Goal: Obtain resource: Download file/media

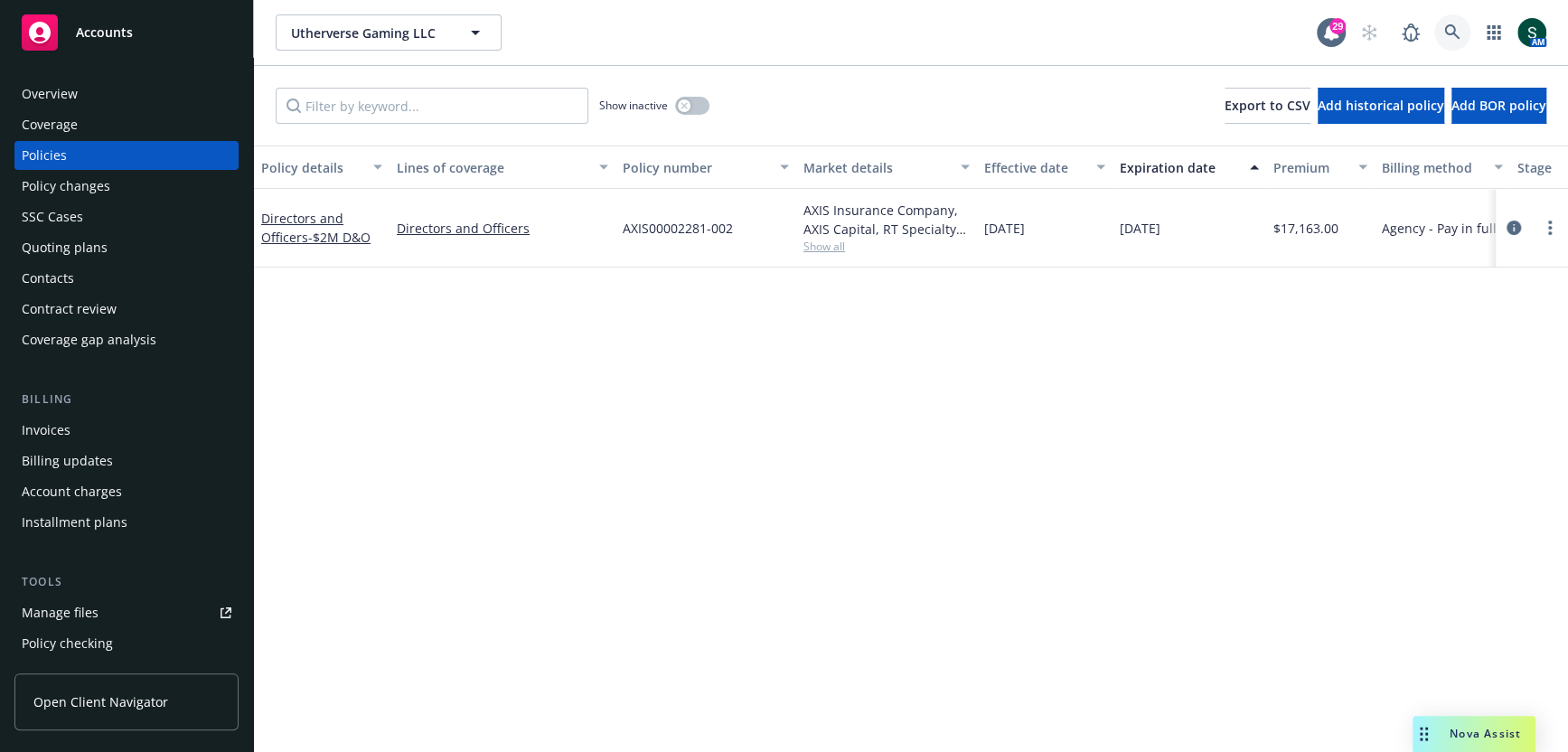
click at [1449, 27] on icon at bounding box center [1452, 32] width 16 height 16
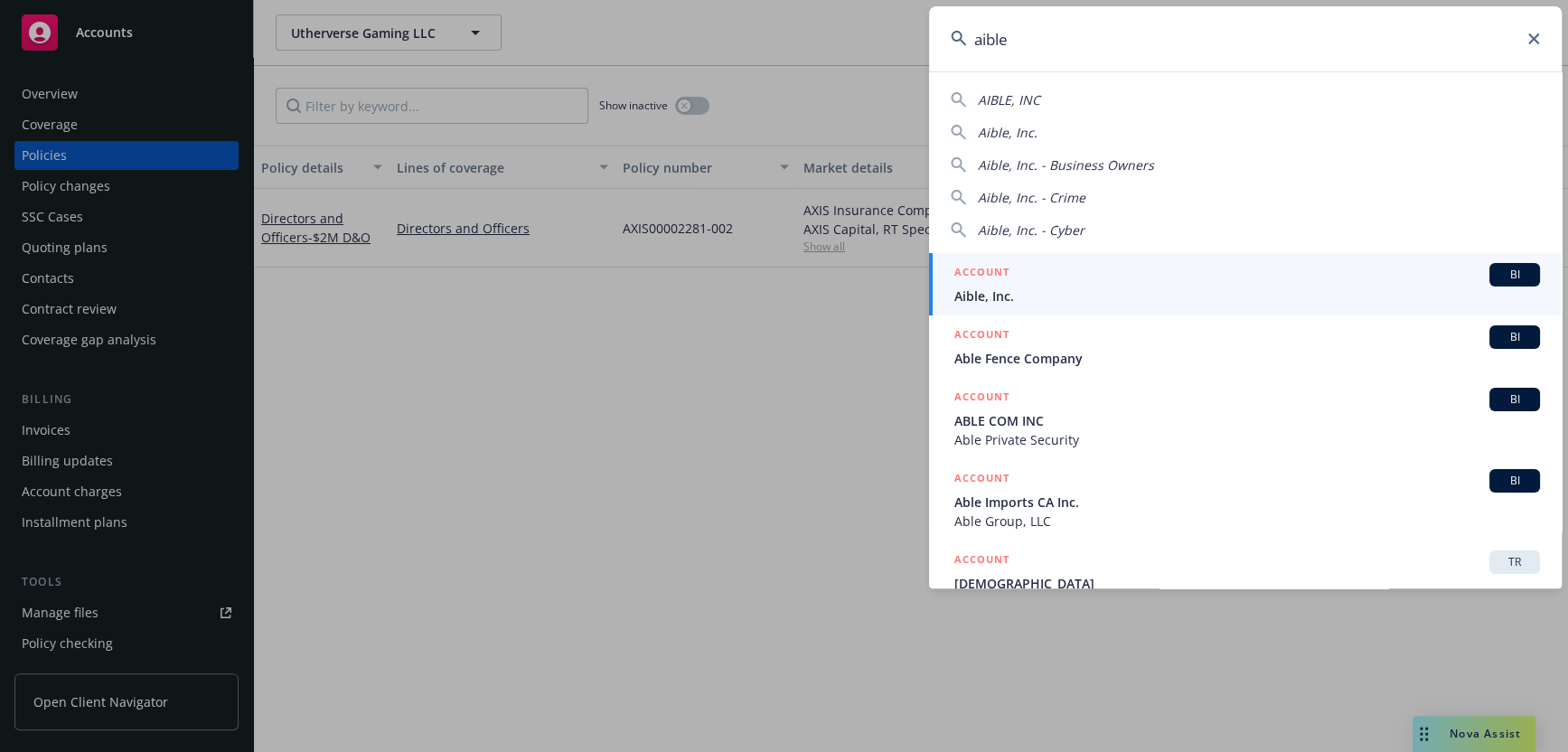
type input "aible"
click at [1016, 286] on span "Aible, Inc." at bounding box center [1248, 296] width 586 height 19
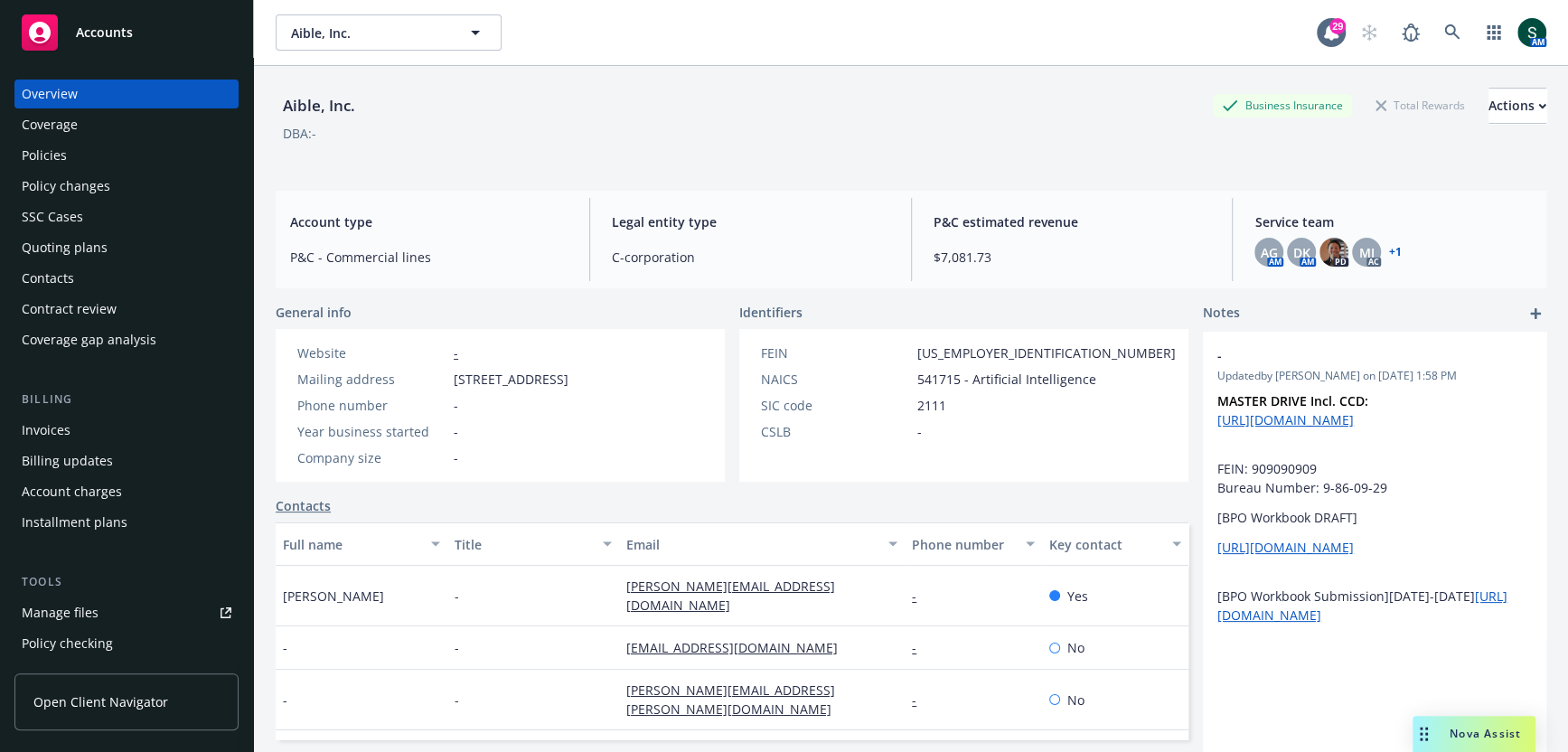
click at [74, 156] on div "Policies" at bounding box center [126, 156] width 210 height 29
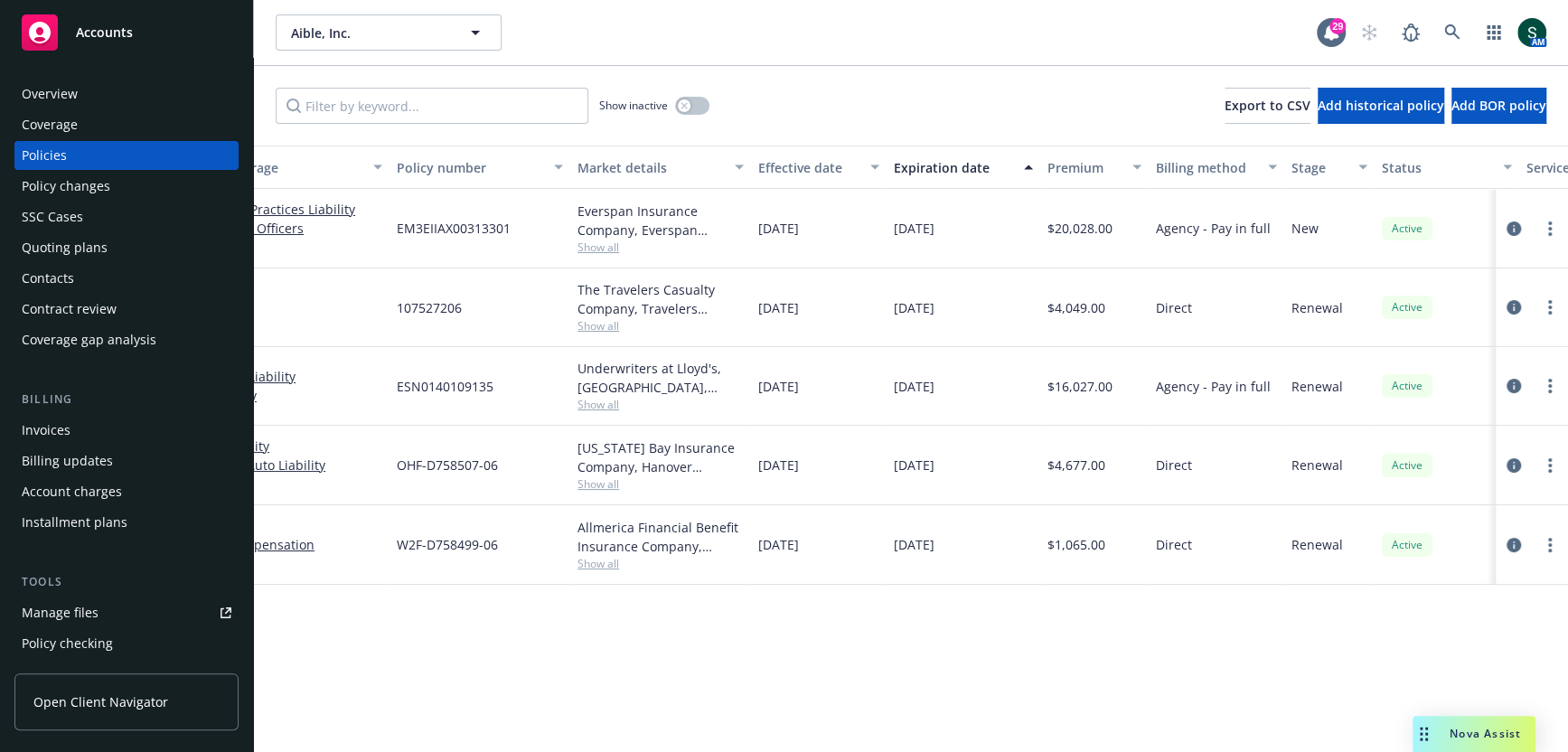
scroll to position [0, 430]
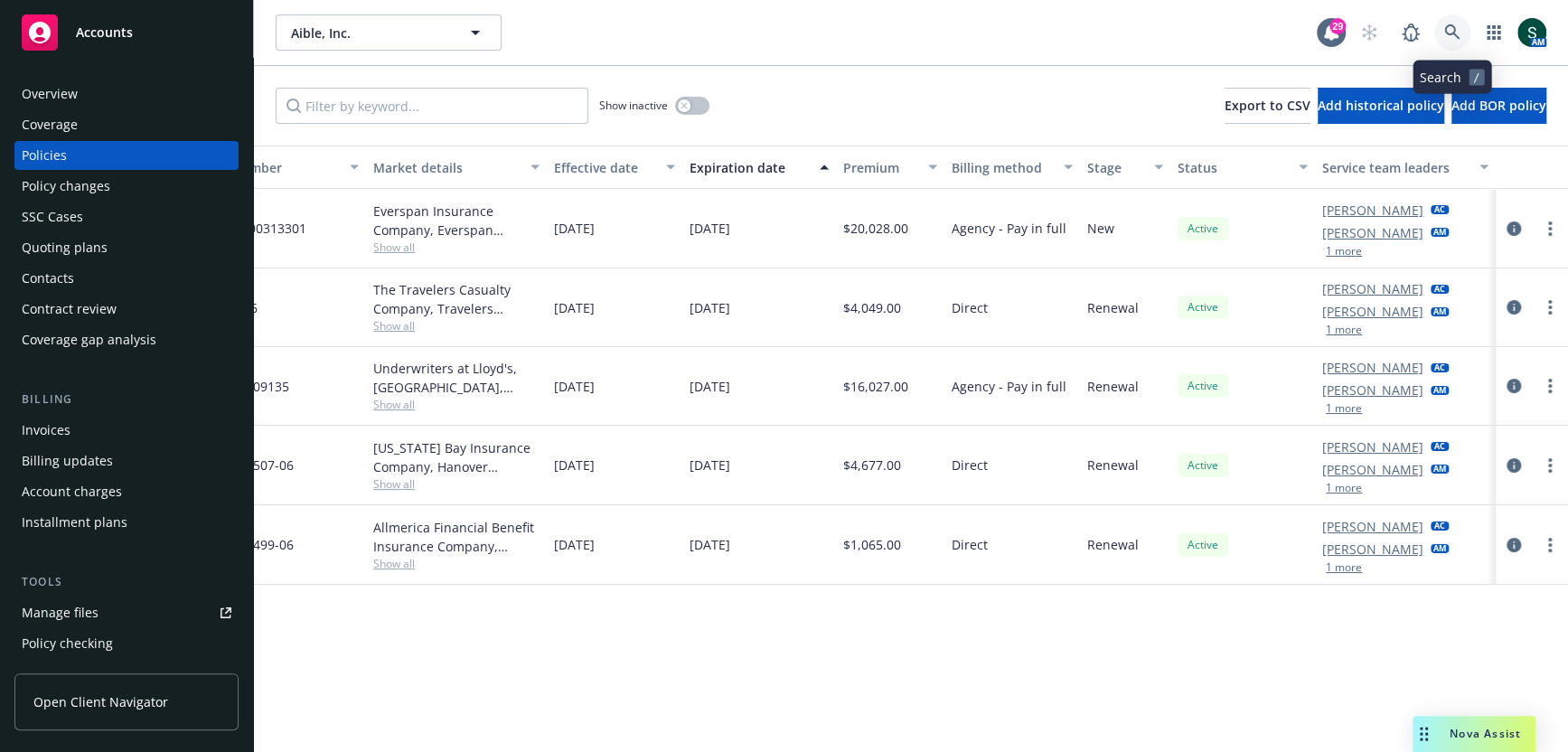
click at [1459, 31] on icon at bounding box center [1452, 32] width 16 height 16
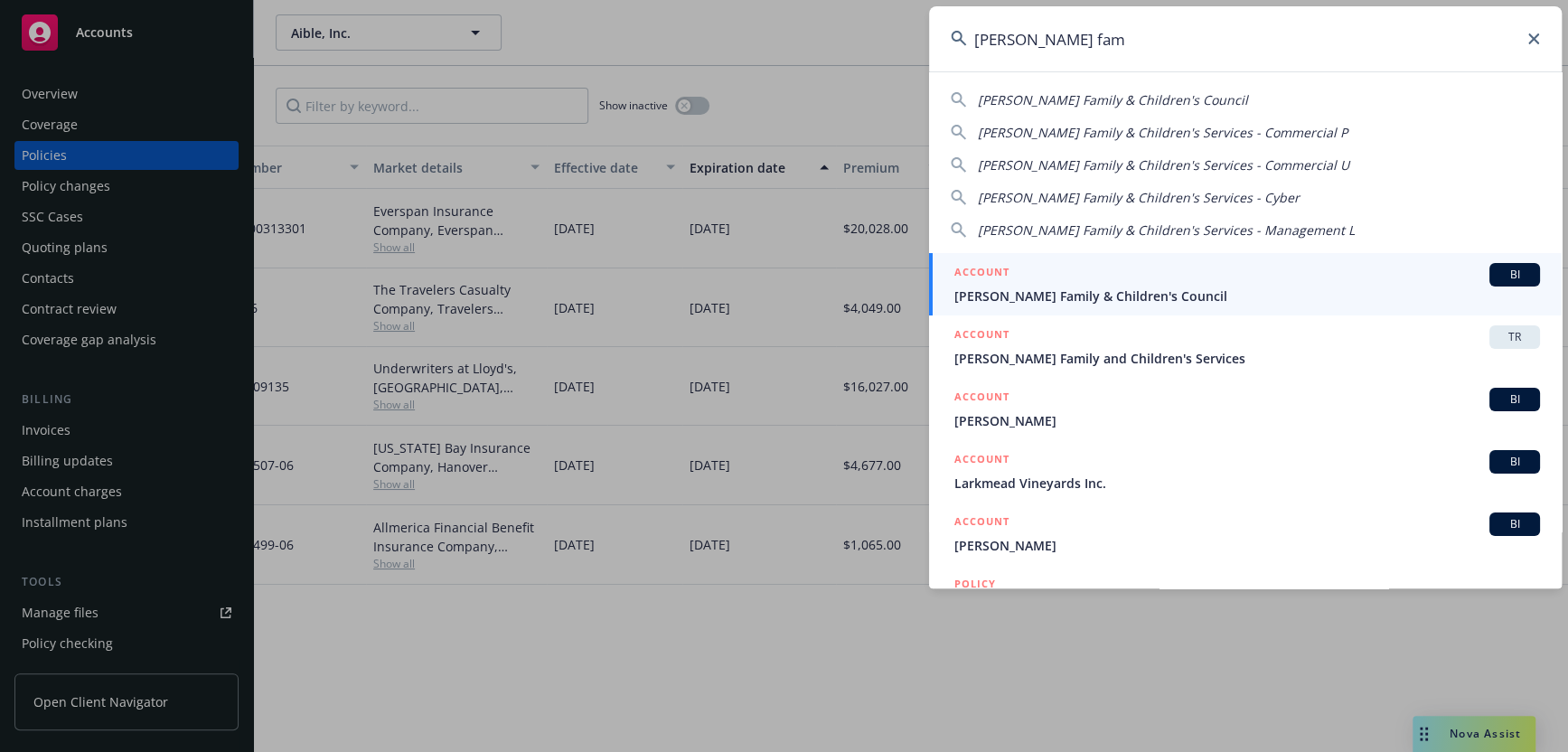
type input "[PERSON_NAME] fam"
click at [1103, 276] on div "ACCOUNT BI" at bounding box center [1248, 274] width 586 height 24
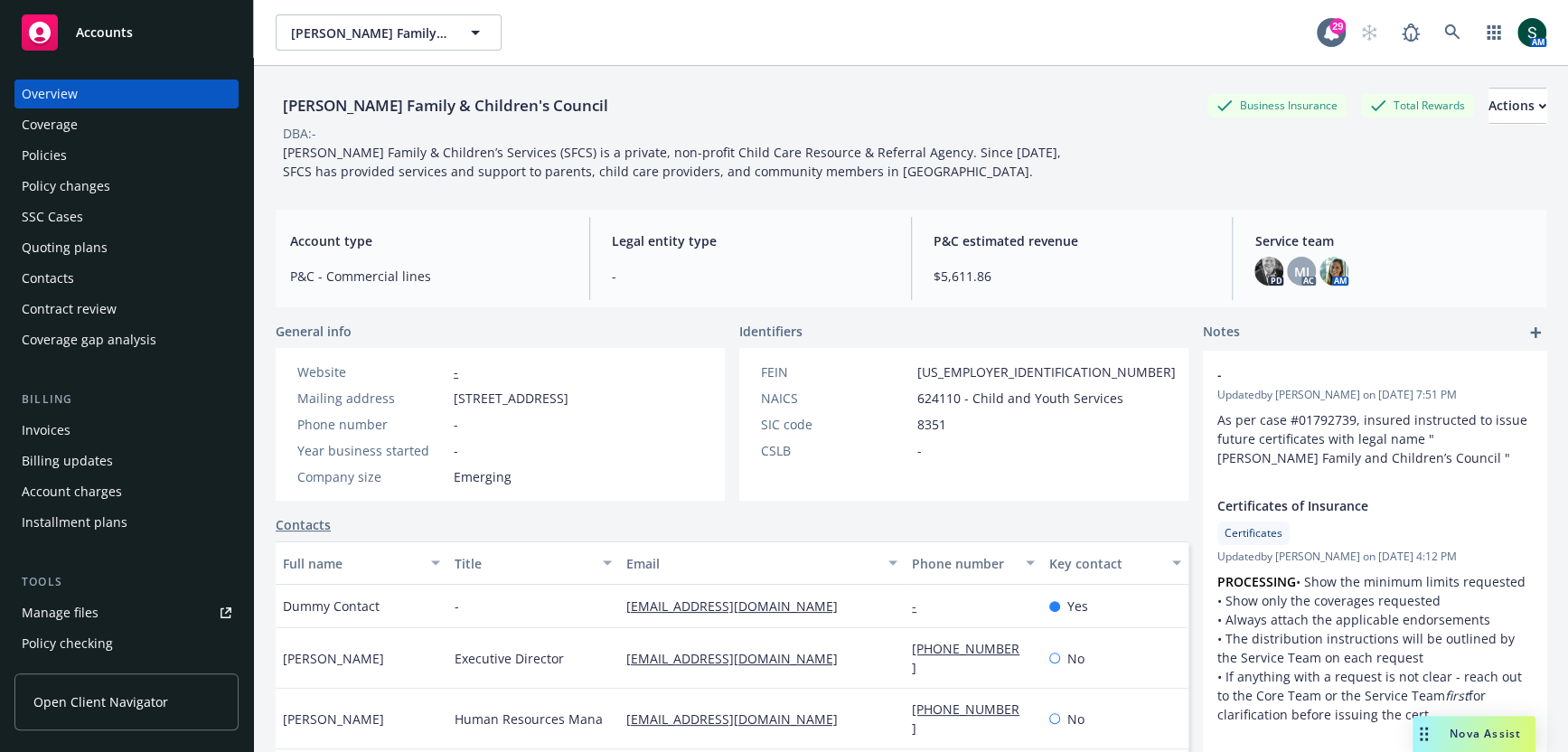
click at [55, 144] on div "Policies" at bounding box center [45, 156] width 46 height 29
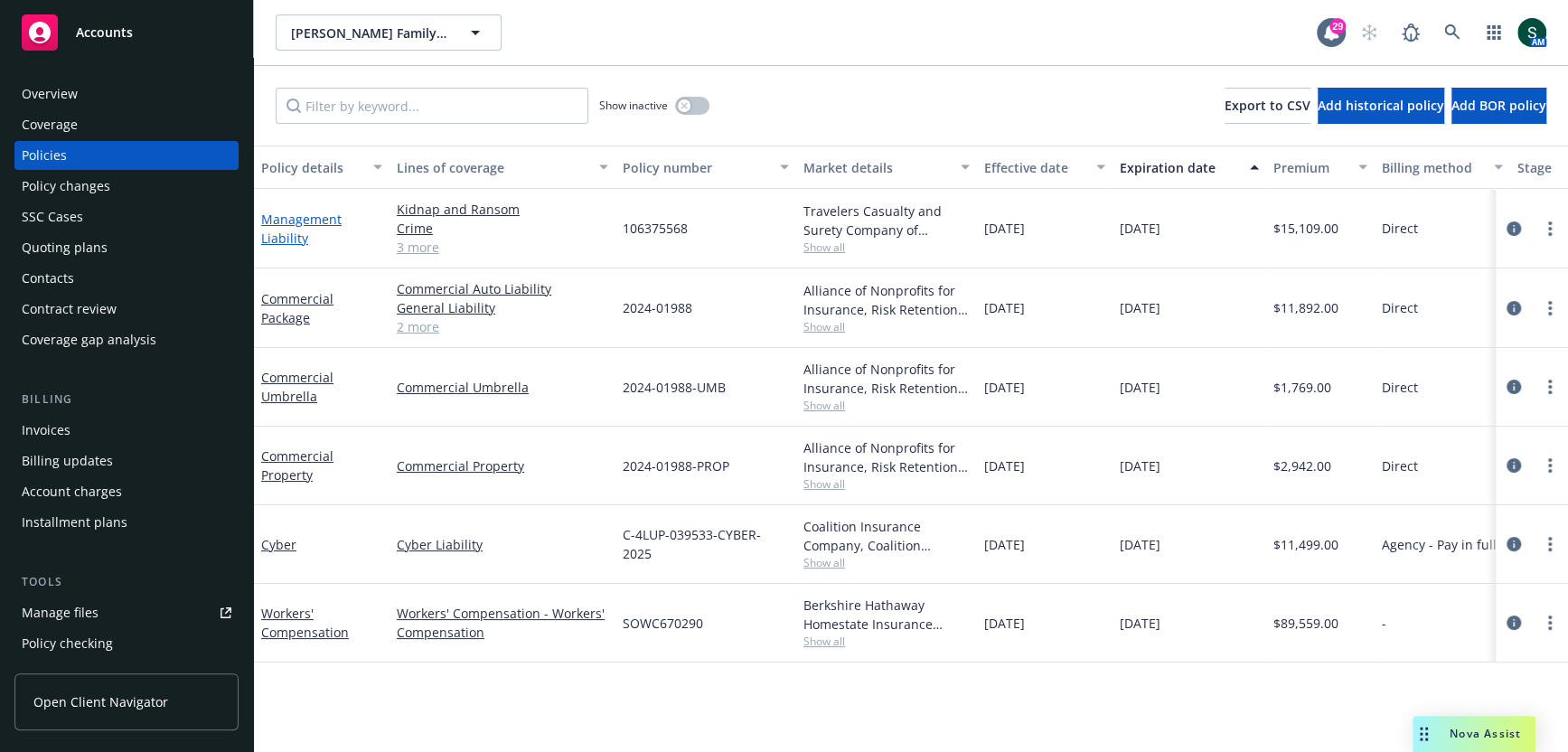
click at [311, 215] on link "Management Liability" at bounding box center [301, 229] width 81 height 36
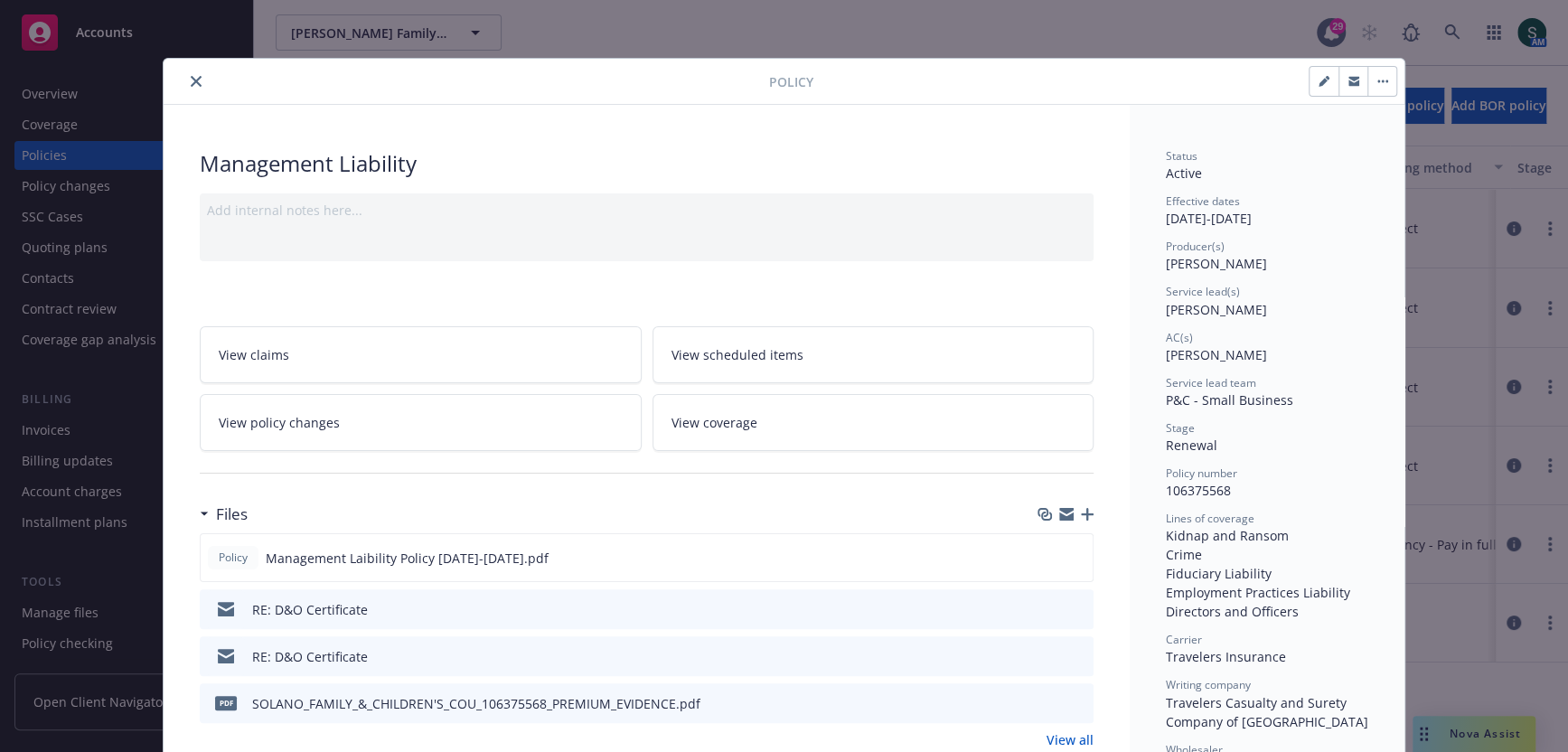
click at [194, 81] on icon "close" at bounding box center [195, 81] width 10 height 10
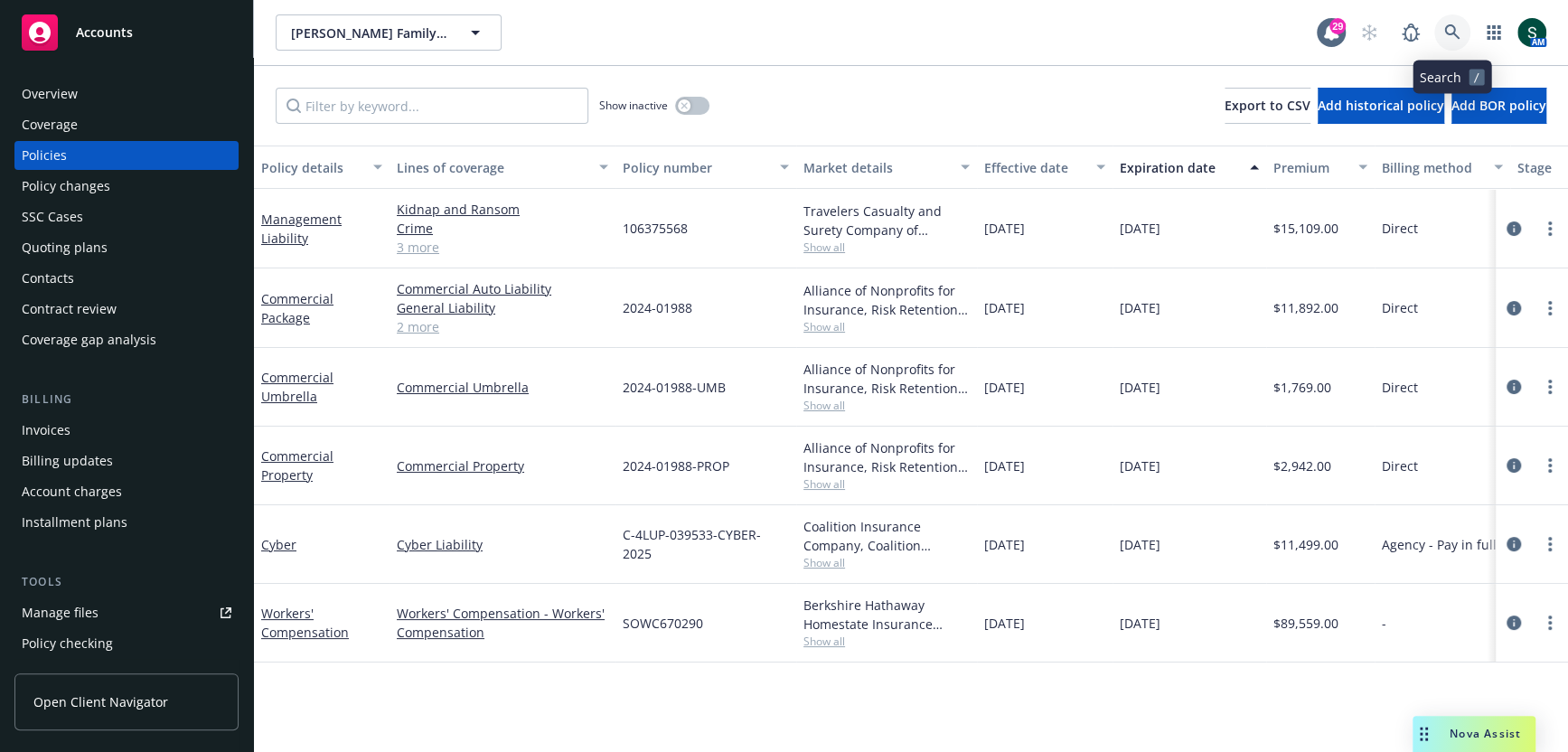
click at [1457, 27] on icon at bounding box center [1452, 32] width 16 height 16
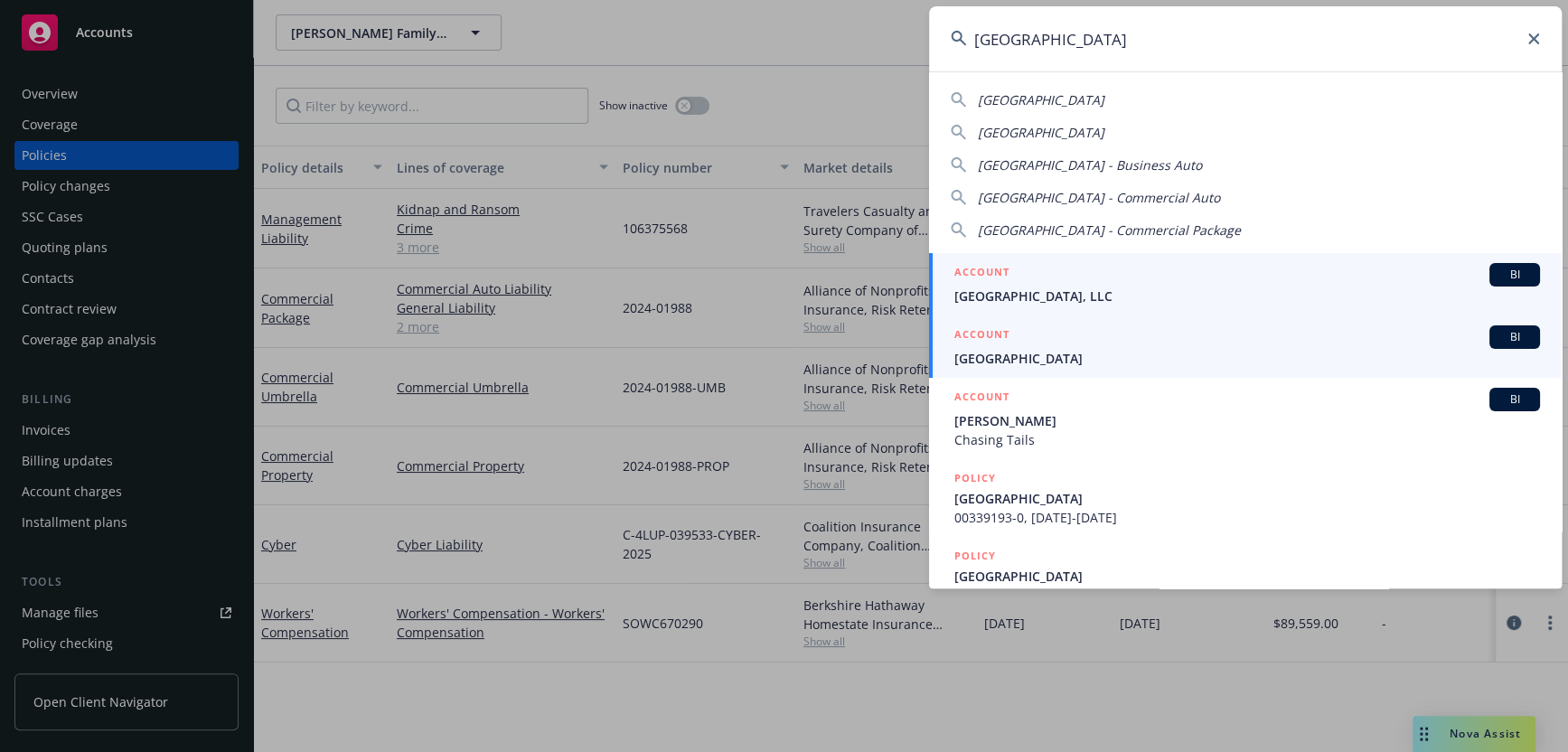
type input "[GEOGRAPHIC_DATA]"
click at [1039, 357] on span "[GEOGRAPHIC_DATA]" at bounding box center [1248, 358] width 586 height 19
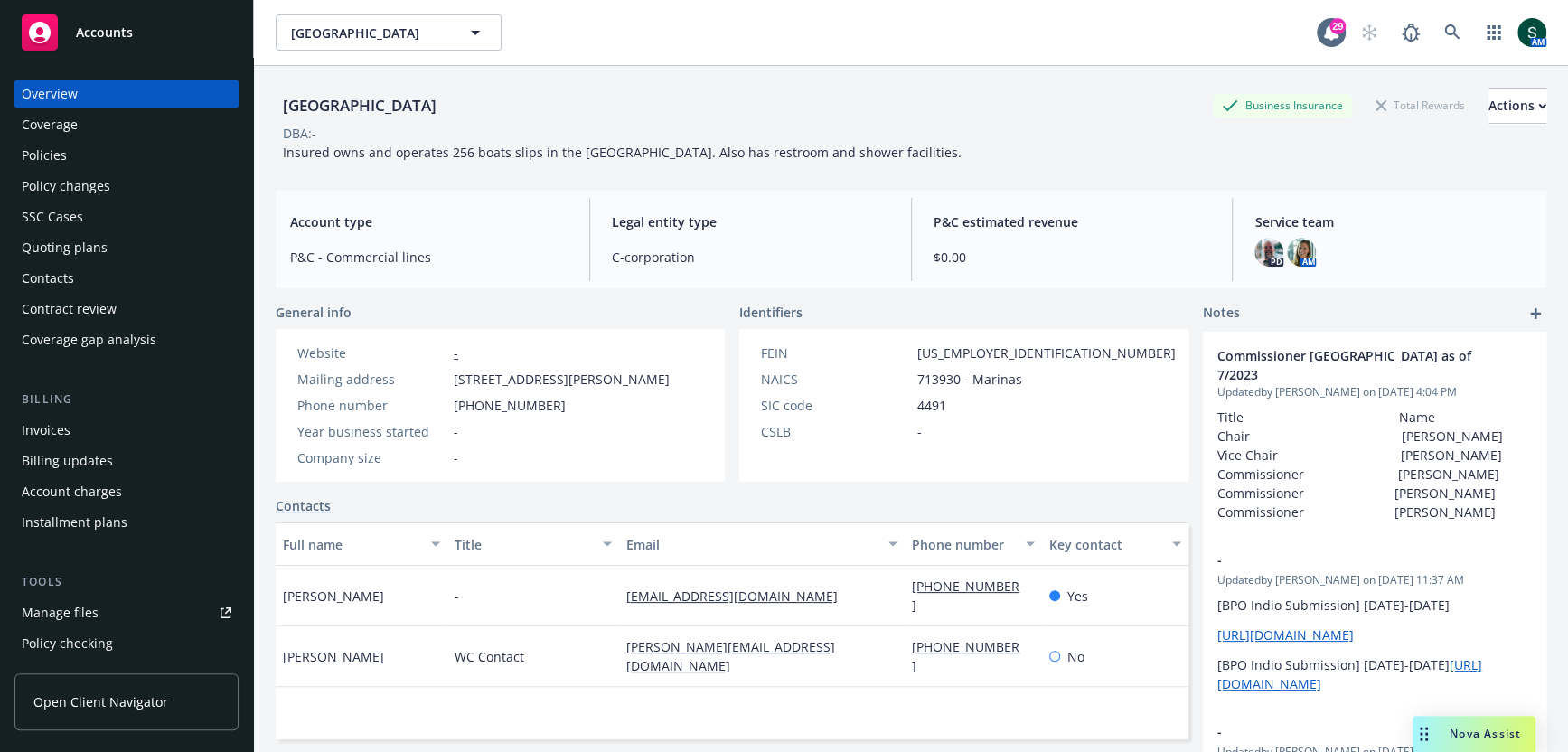
click at [1250, 133] on div "DBA: -" at bounding box center [911, 134] width 1271 height 19
click at [82, 139] on div "Overview Coverage Policies Policy changes SSC Cases Quoting plans Contacts Cont…" at bounding box center [126, 217] width 224 height 275
click at [79, 163] on div "Policies" at bounding box center [126, 156] width 210 height 29
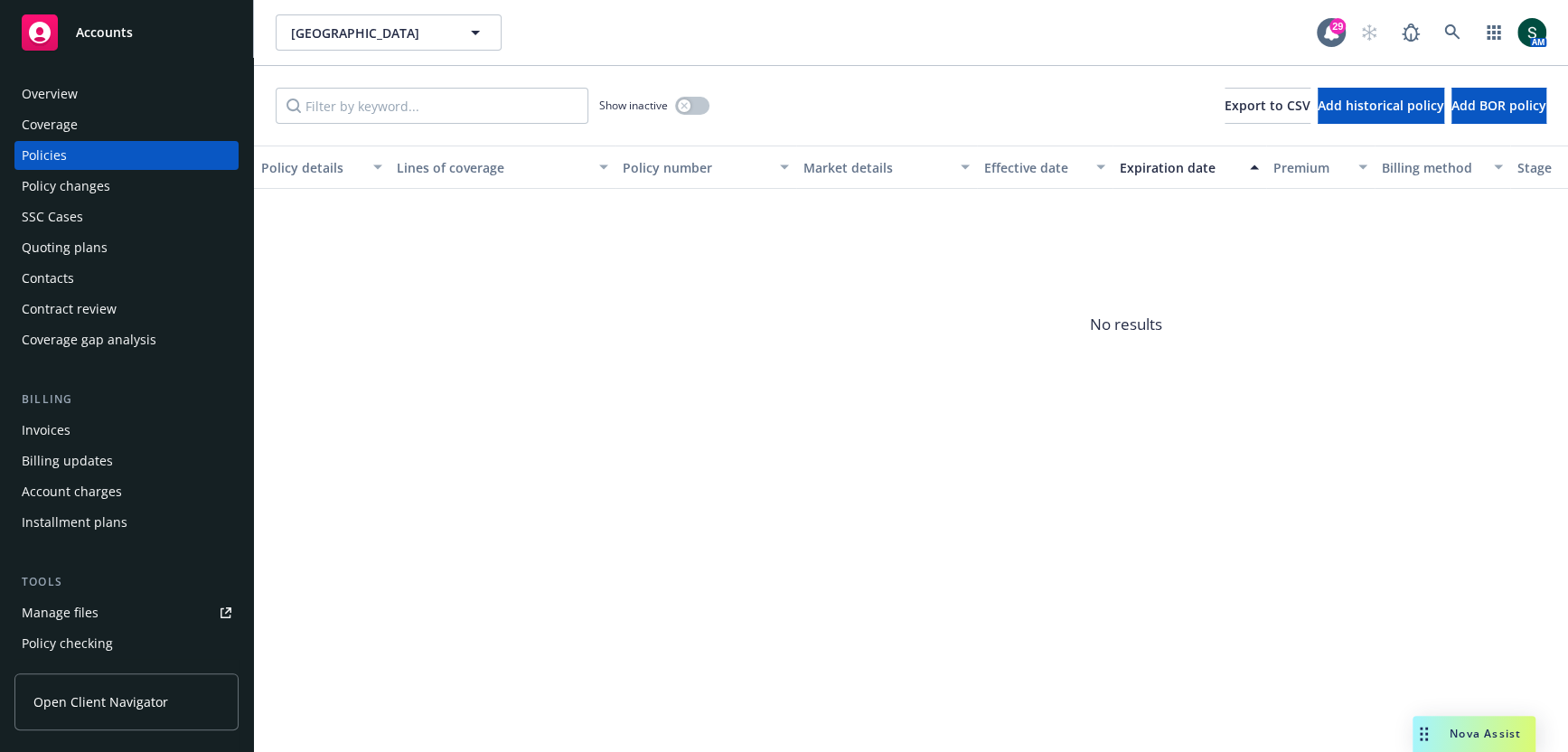
click at [709, 107] on div "Show inactive Export to CSV Add historical policy Add BOR policy" at bounding box center [911, 106] width 1314 height 80
click at [691, 101] on button "button" at bounding box center [692, 105] width 34 height 18
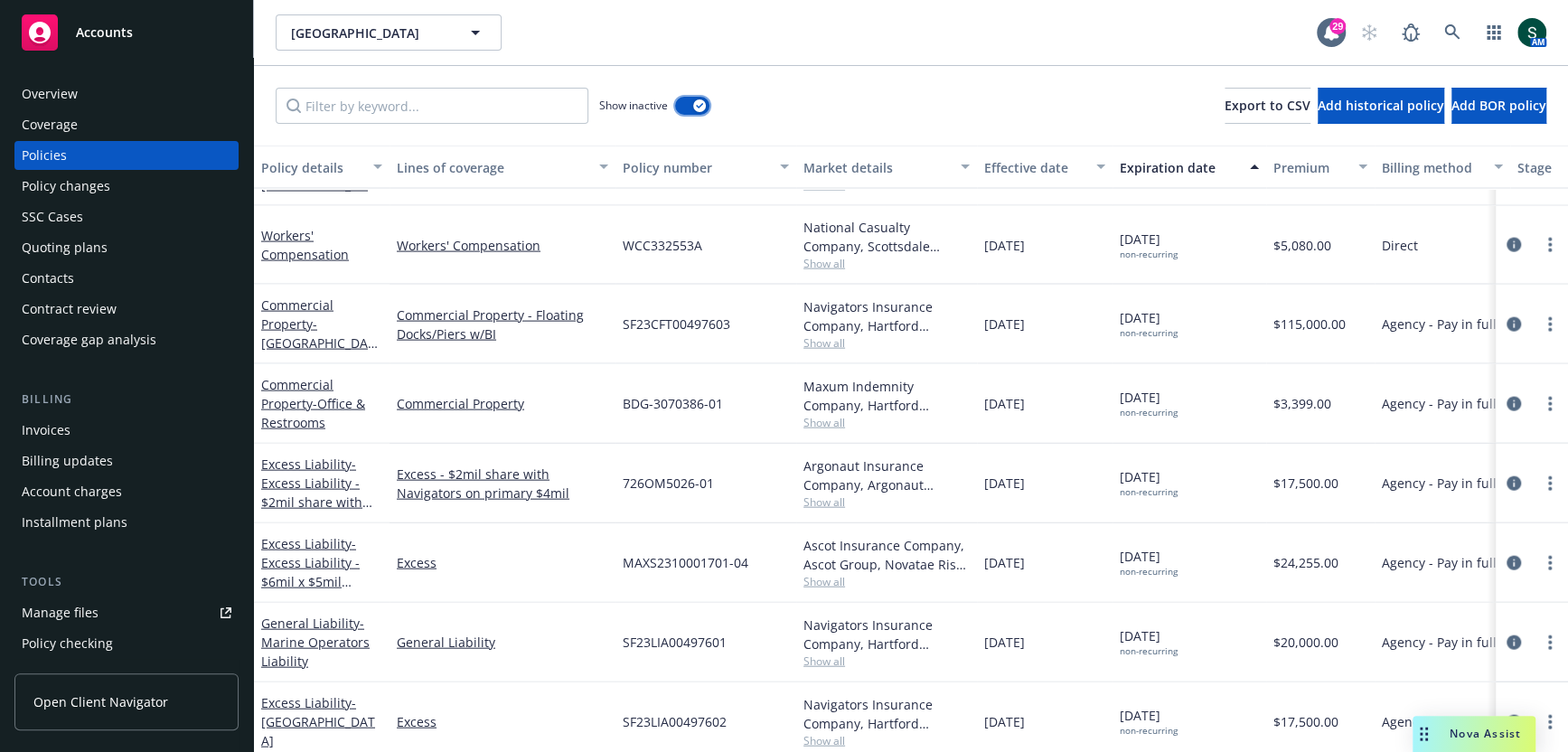
scroll to position [2673, 0]
click at [319, 243] on div "Workers' Compensation" at bounding box center [322, 245] width 121 height 38
click at [292, 257] on link "Workers' Compensation" at bounding box center [305, 245] width 87 height 36
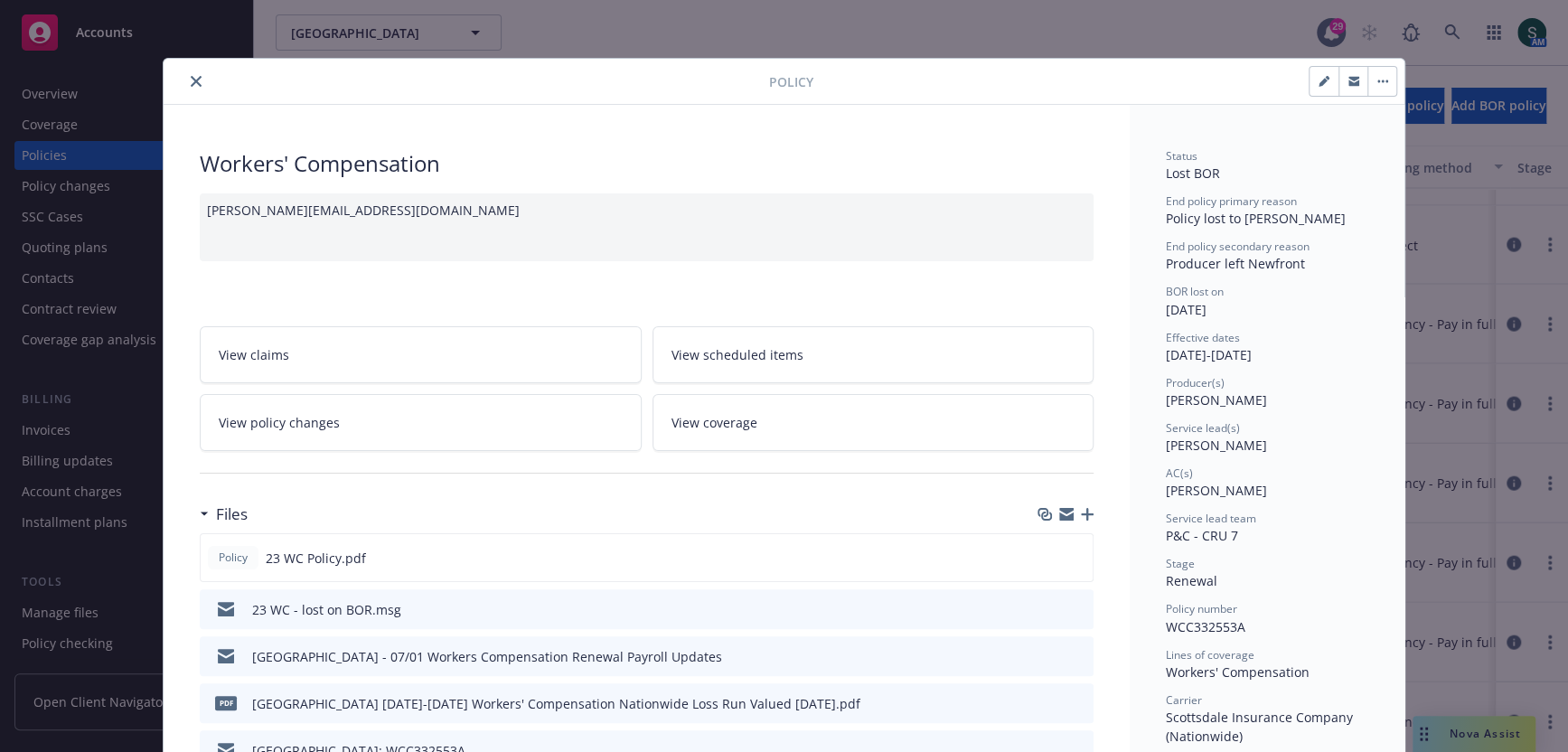
scroll to position [279, 0]
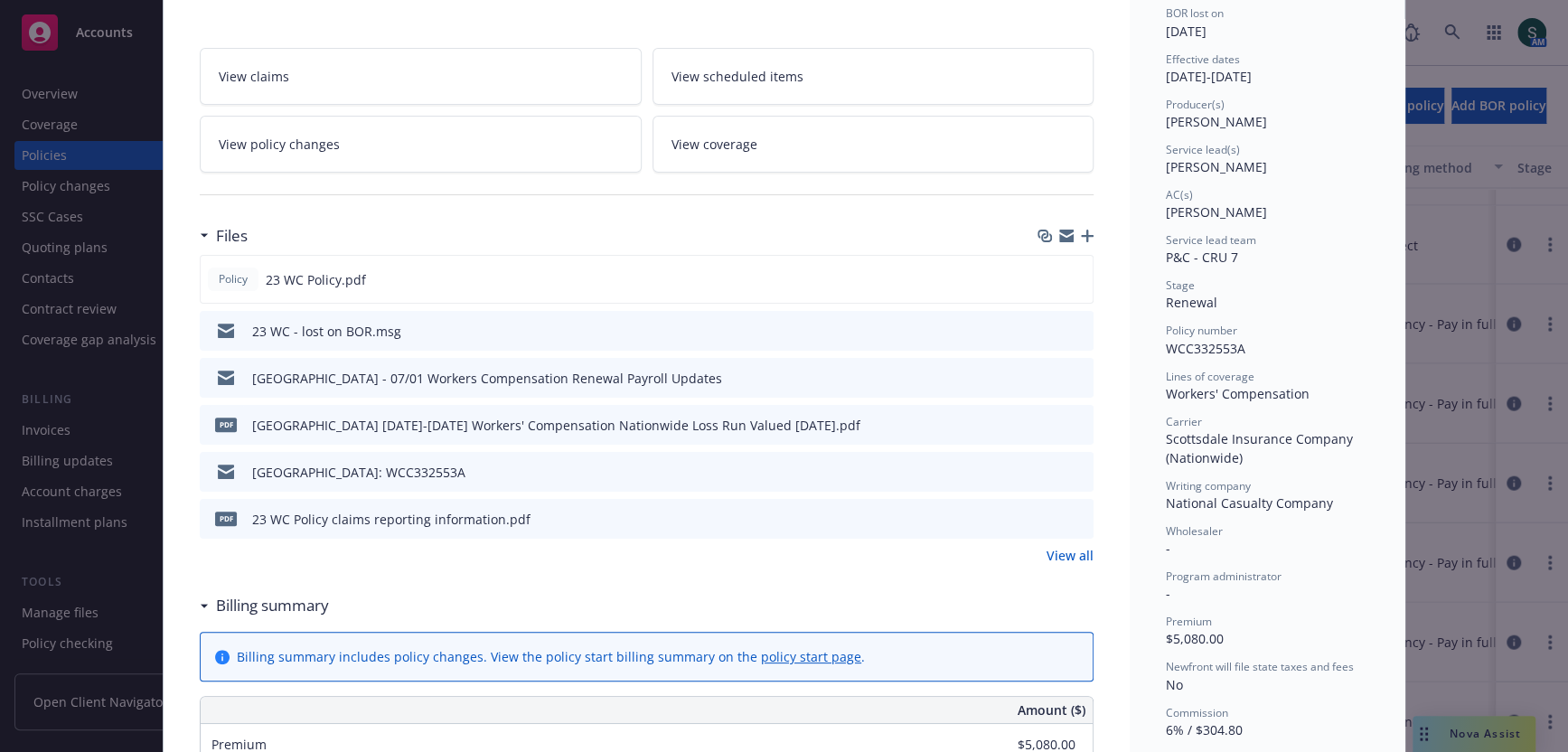
click at [1076, 323] on icon "preview file" at bounding box center [1076, 329] width 16 height 12
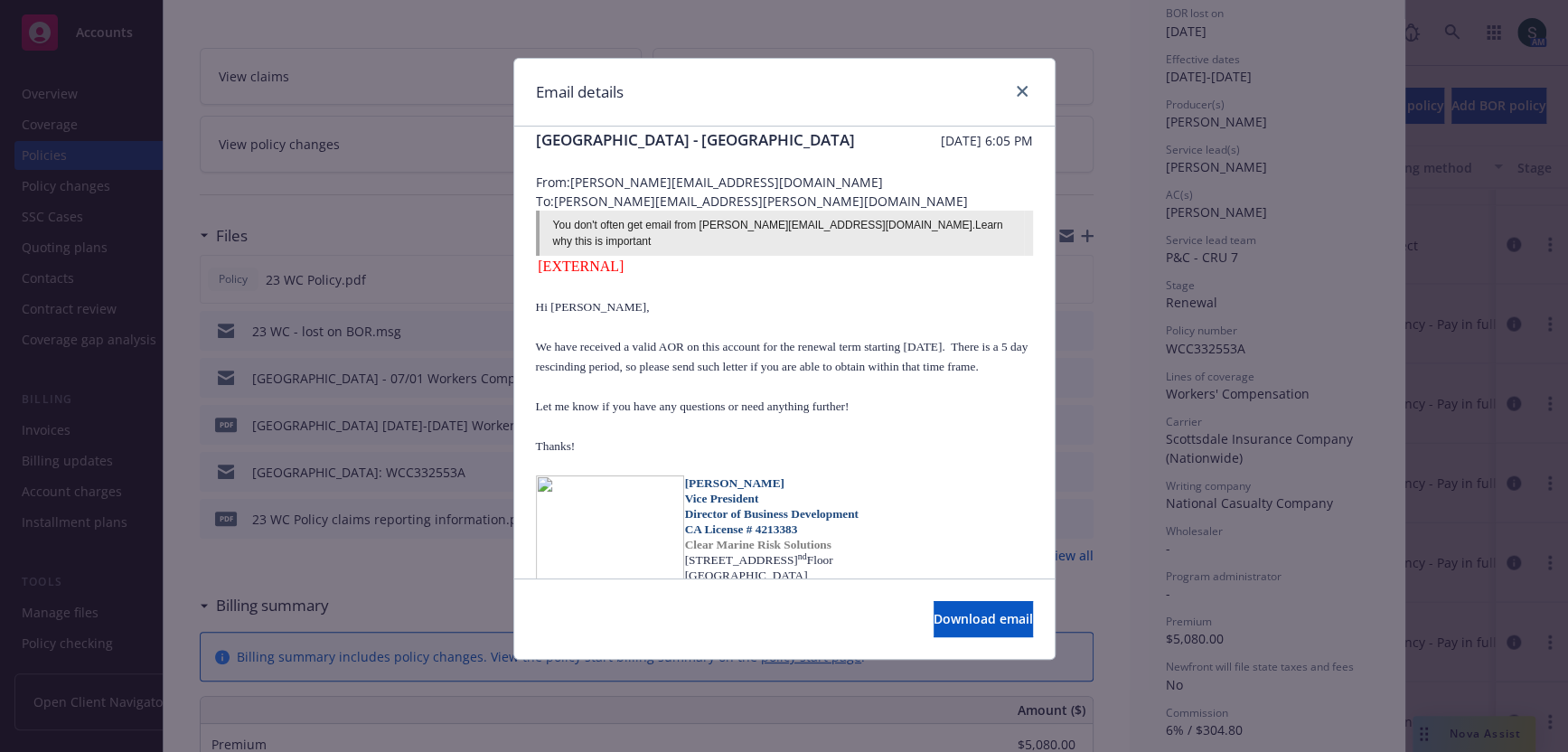
scroll to position [23, 0]
click at [939, 619] on span "Download email" at bounding box center [983, 619] width 100 height 17
click at [1025, 86] on icon "close" at bounding box center [1022, 91] width 10 height 10
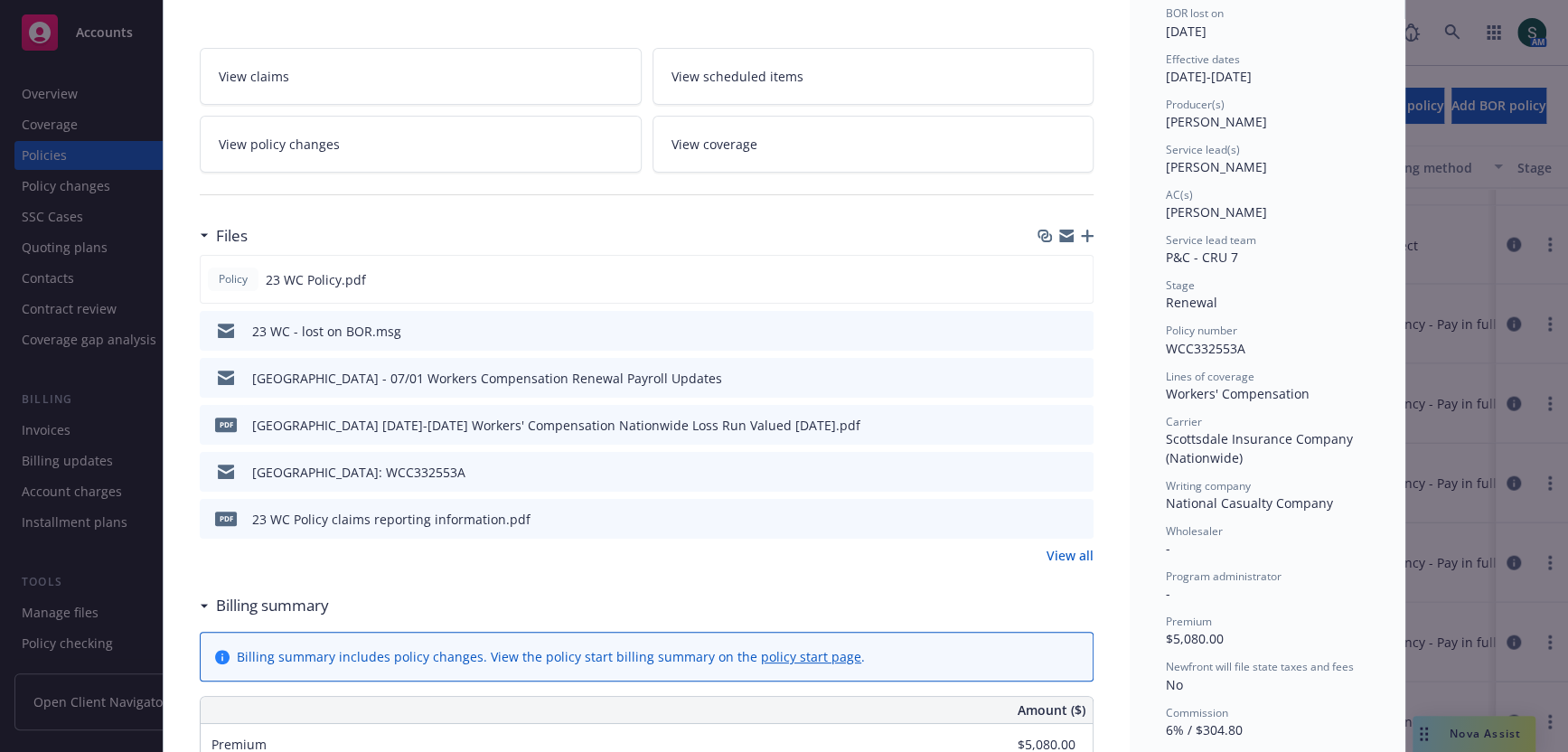
scroll to position [0, 0]
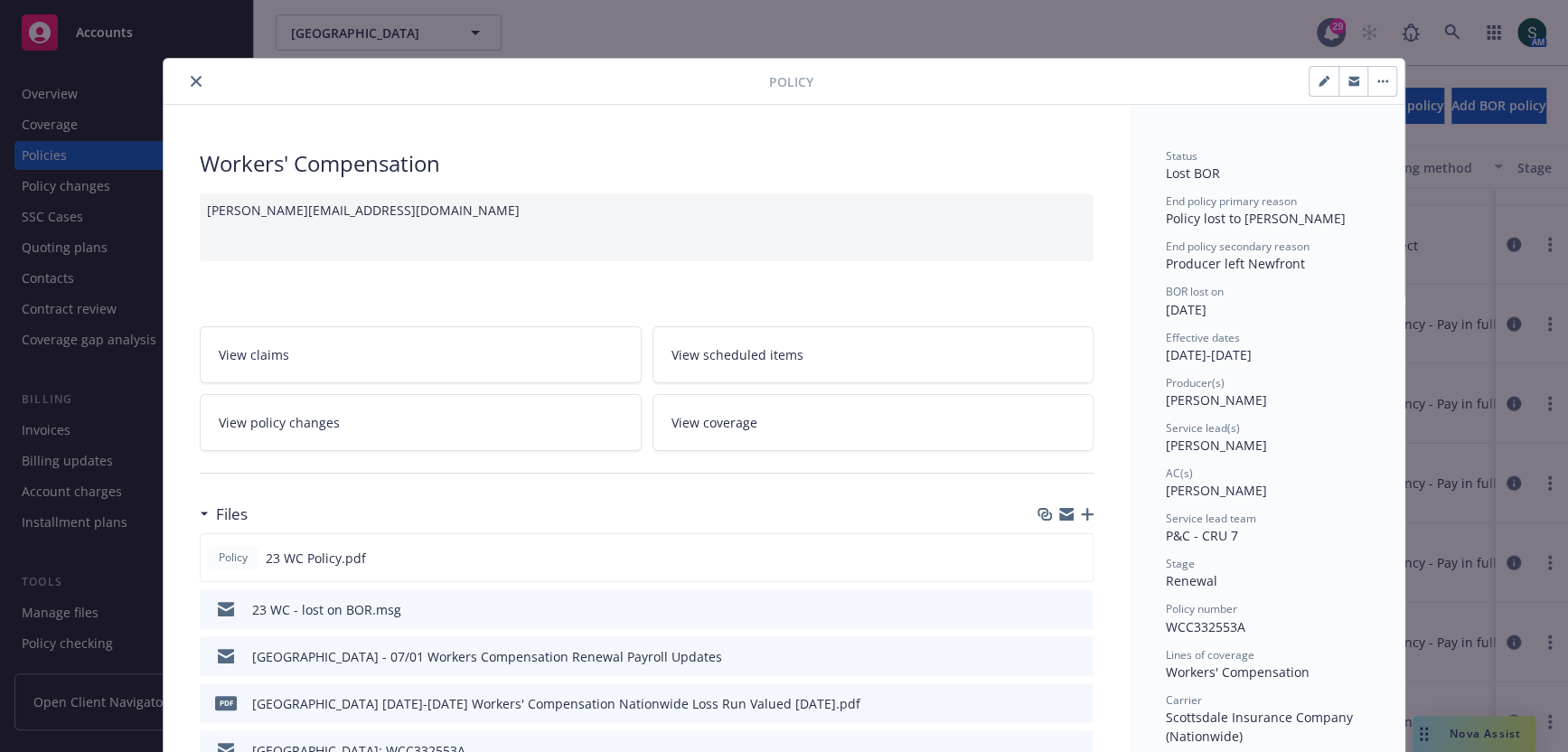
click at [185, 76] on button "close" at bounding box center [195, 81] width 22 height 22
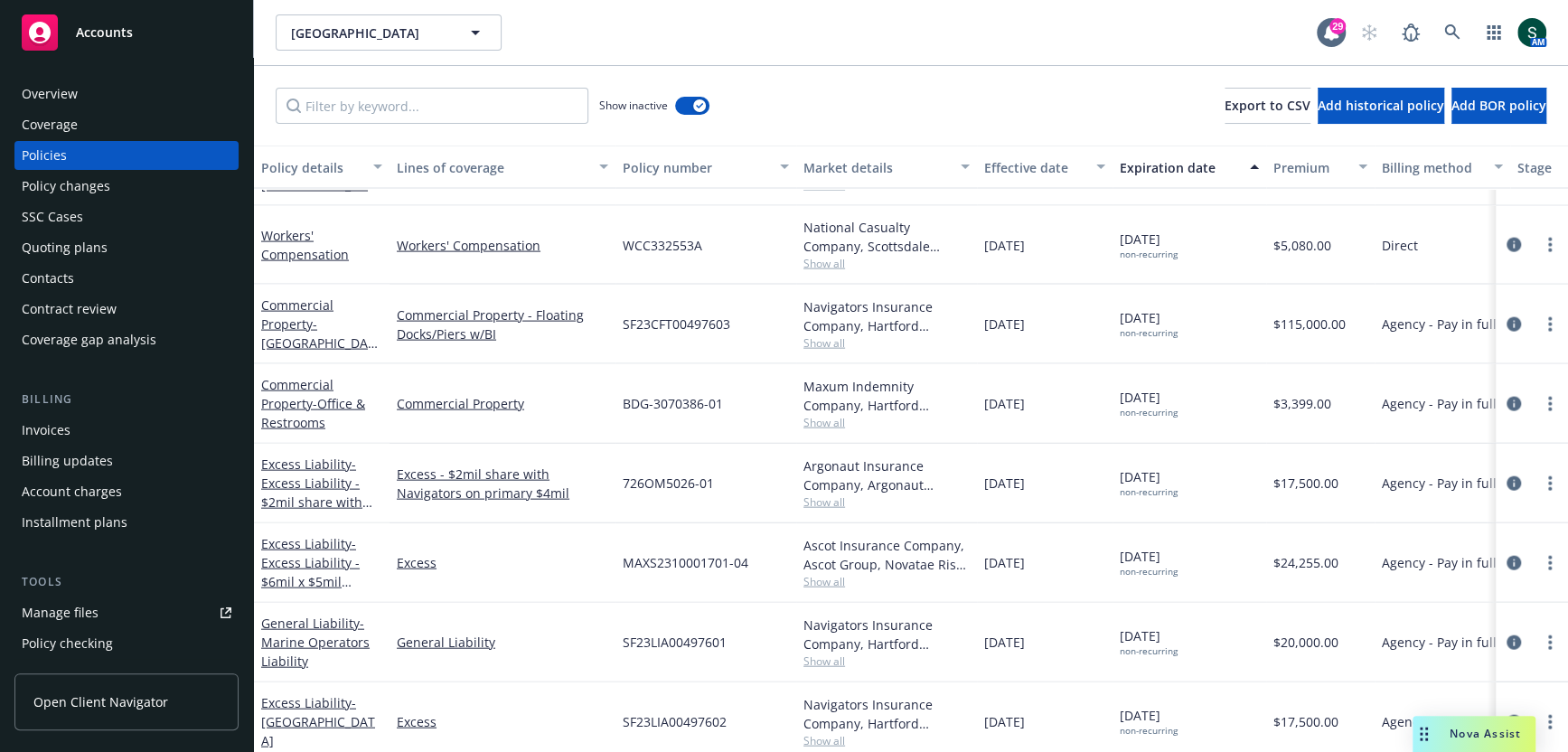
click at [199, 85] on div "Overview" at bounding box center [126, 94] width 210 height 29
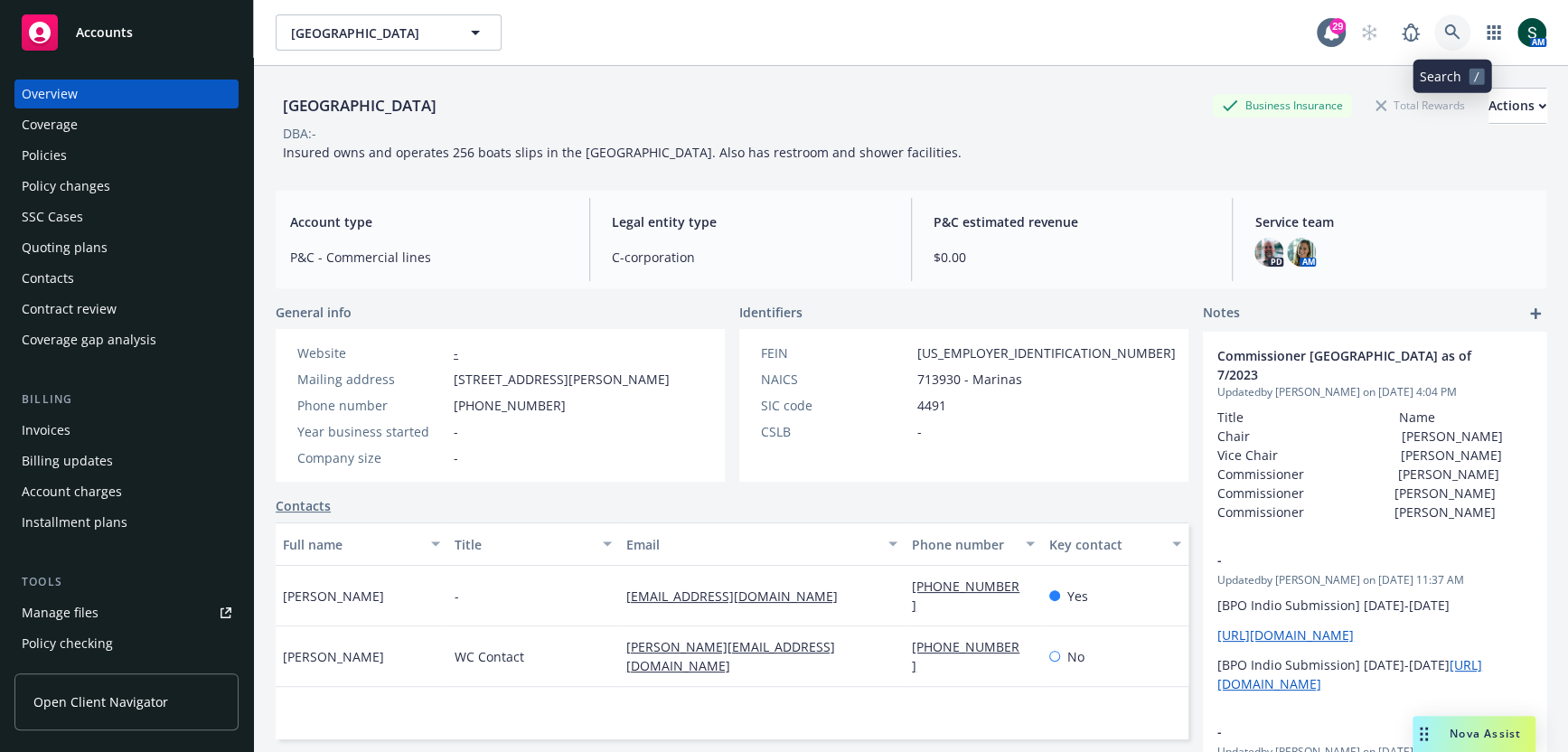
click at [1451, 35] on icon at bounding box center [1452, 32] width 16 height 16
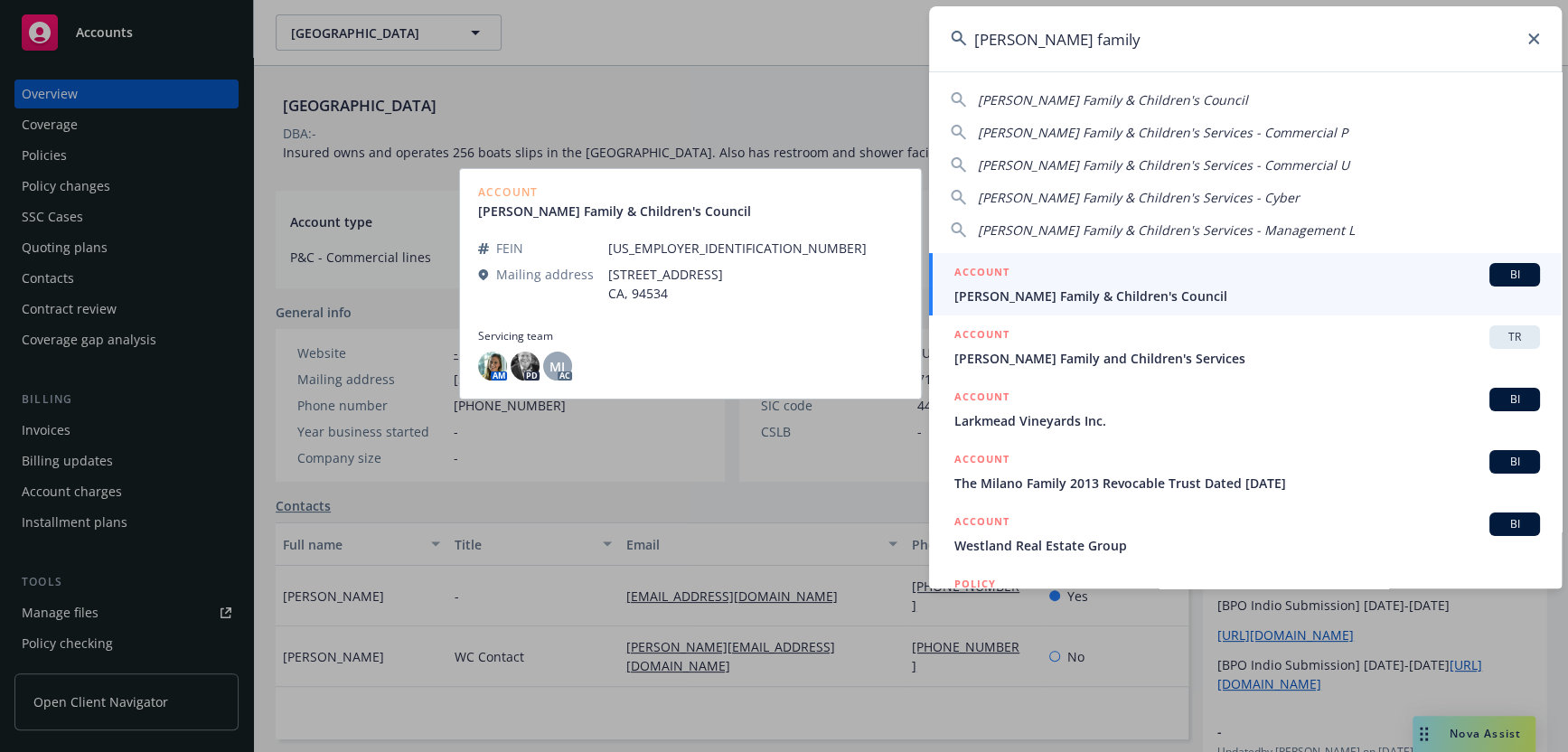
type input "[PERSON_NAME] family"
click at [1032, 280] on div "ACCOUNT BI" at bounding box center [1248, 274] width 586 height 24
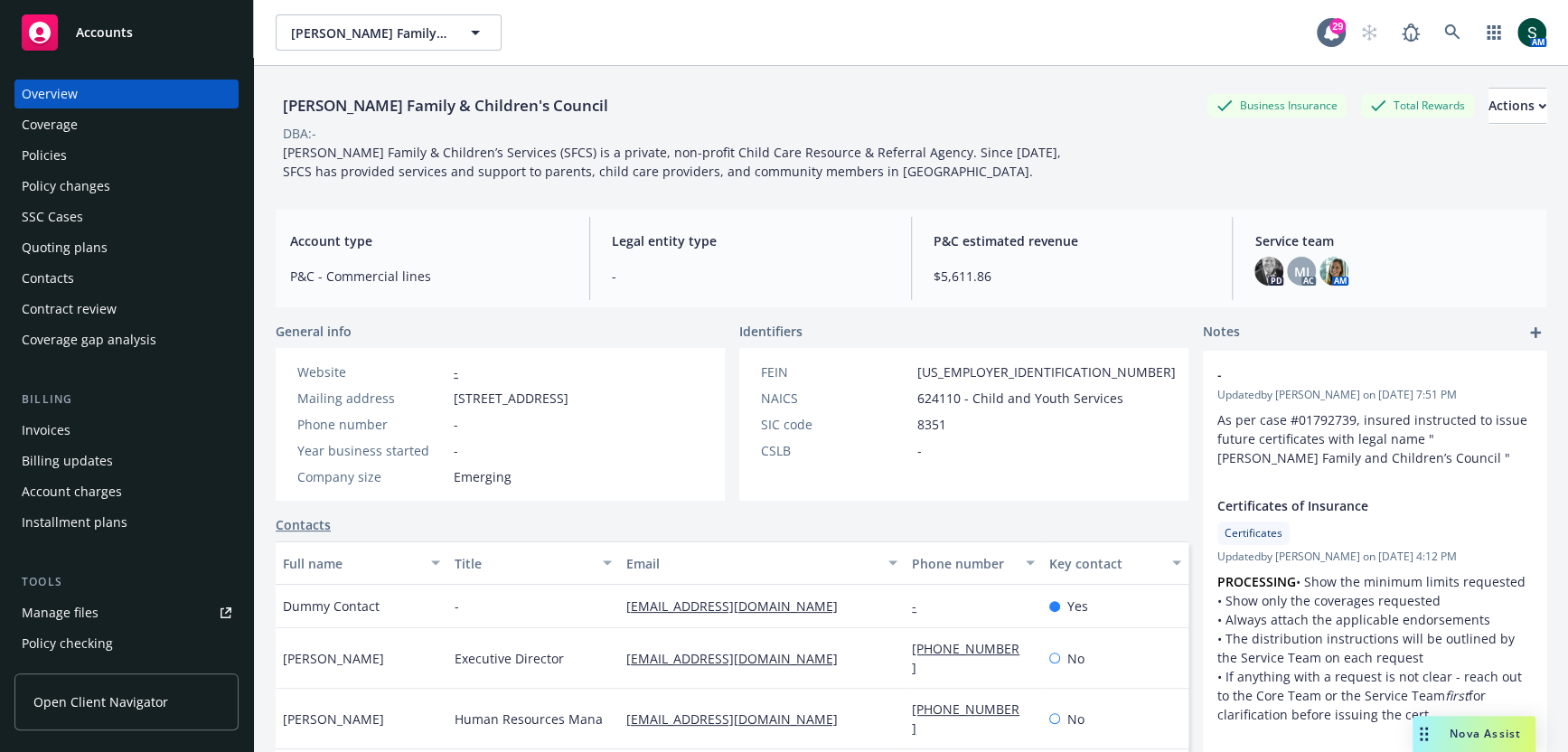
click at [69, 164] on div "Policies" at bounding box center [126, 156] width 210 height 29
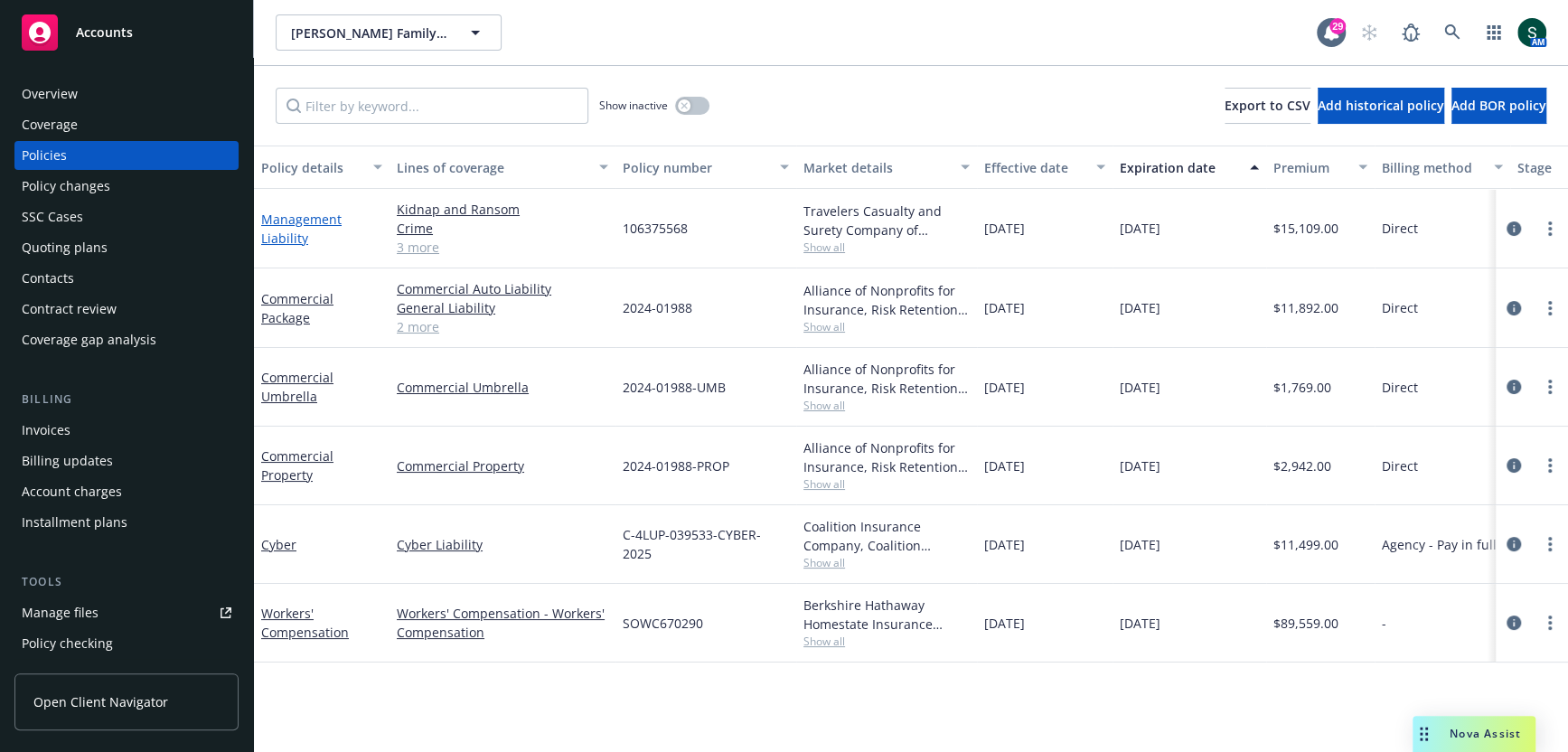
click at [294, 218] on link "Management Liability" at bounding box center [301, 229] width 81 height 36
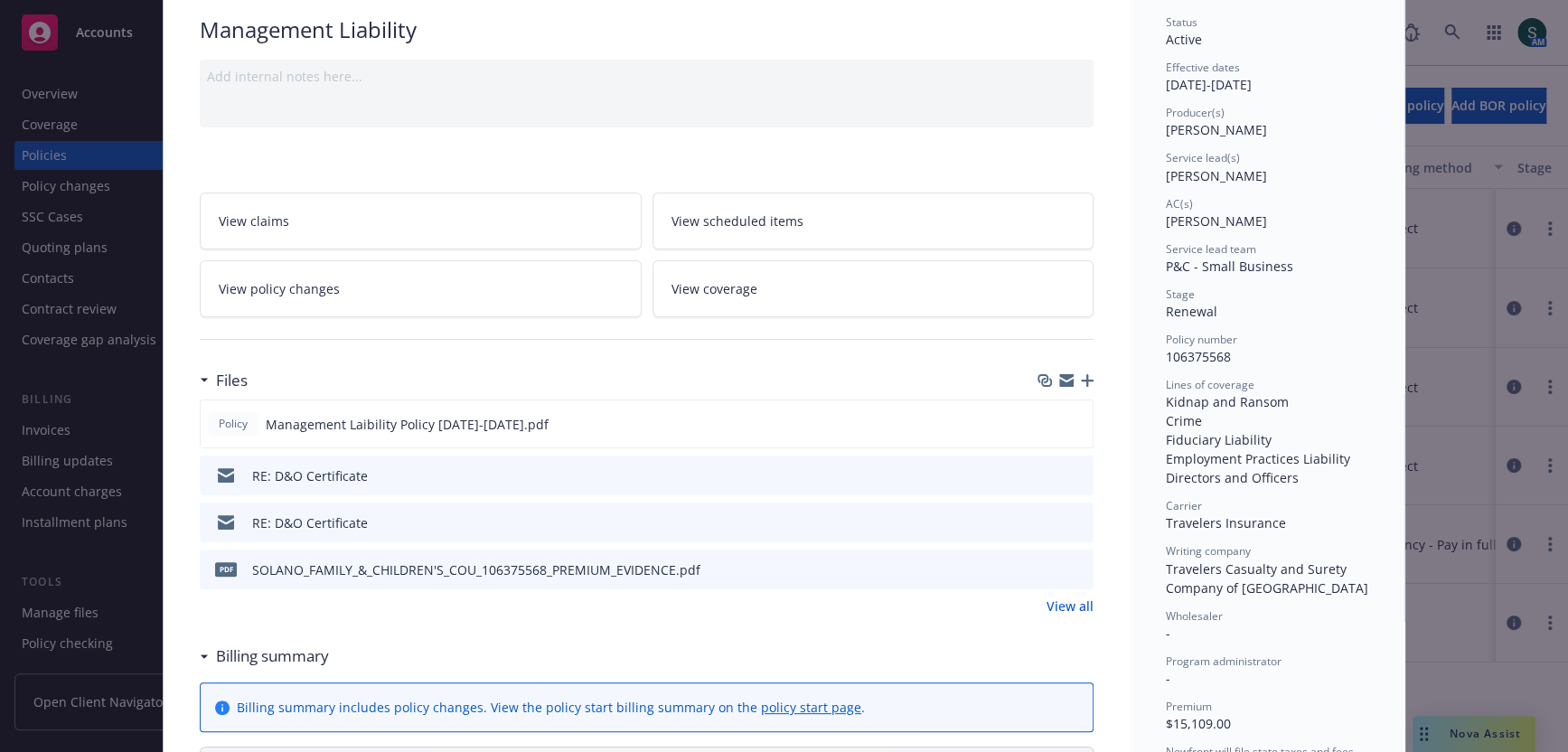
scroll to position [196, 0]
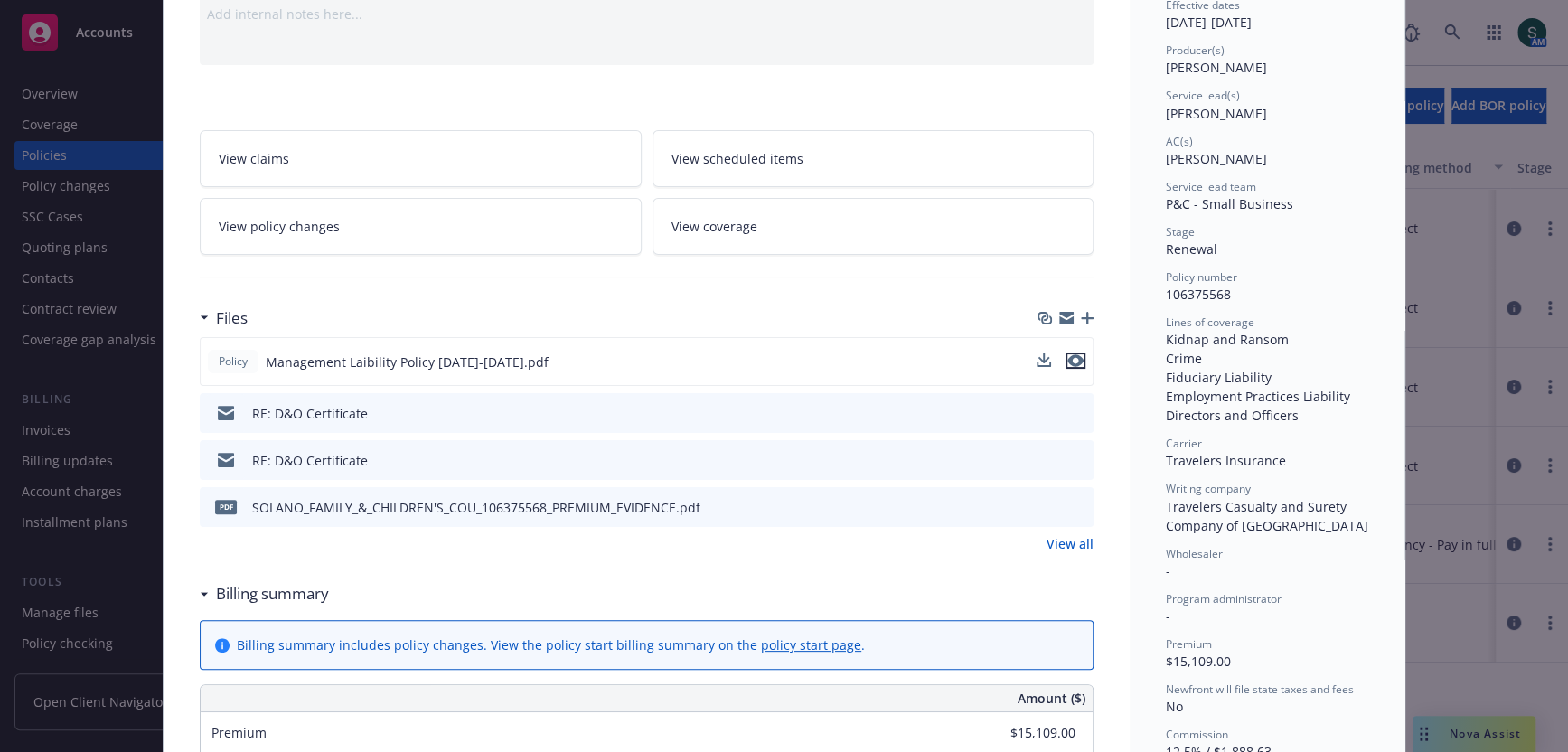
click at [1078, 355] on icon "preview file" at bounding box center [1075, 360] width 16 height 12
